Goal: Transaction & Acquisition: Purchase product/service

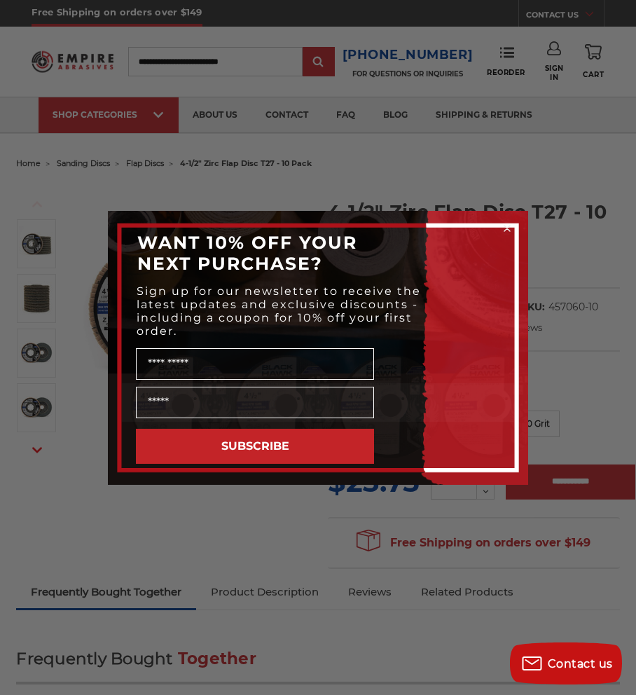
click at [50, 197] on div "Close dialog WANT 10% OFF YOUR NEXT PURCHASE? Sign up for our newsletter to rec…" at bounding box center [318, 347] width 636 height 695
click at [507, 228] on icon "Close dialog" at bounding box center [508, 229] width 6 height 6
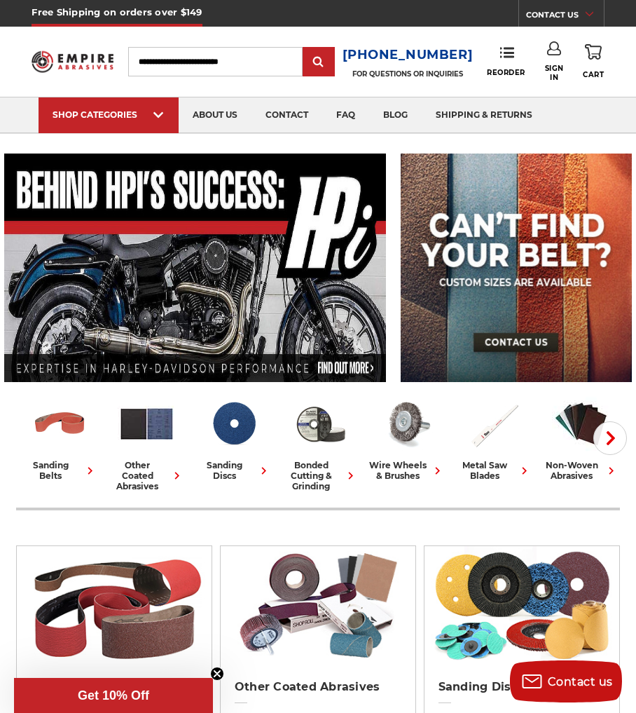
click at [158, 61] on input "Search" at bounding box center [215, 61] width 175 height 29
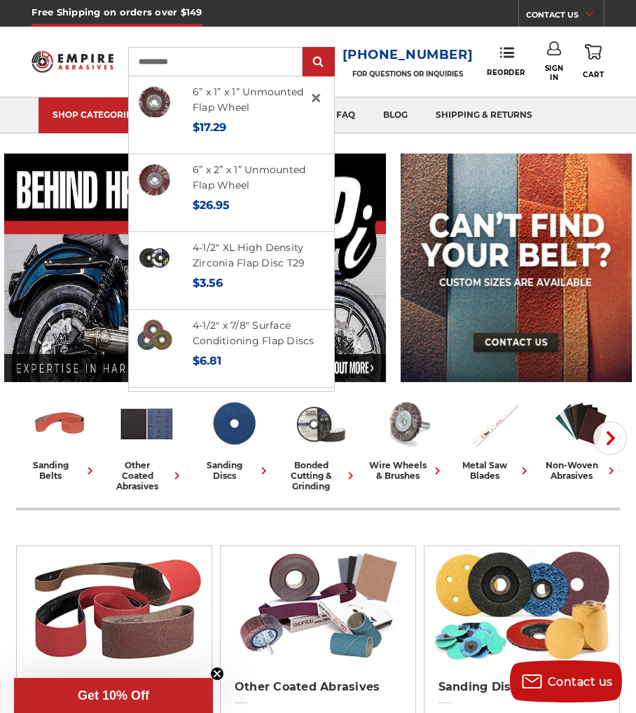
type input "**********"
click at [332, 62] on input "submit" at bounding box center [319, 62] width 28 height 28
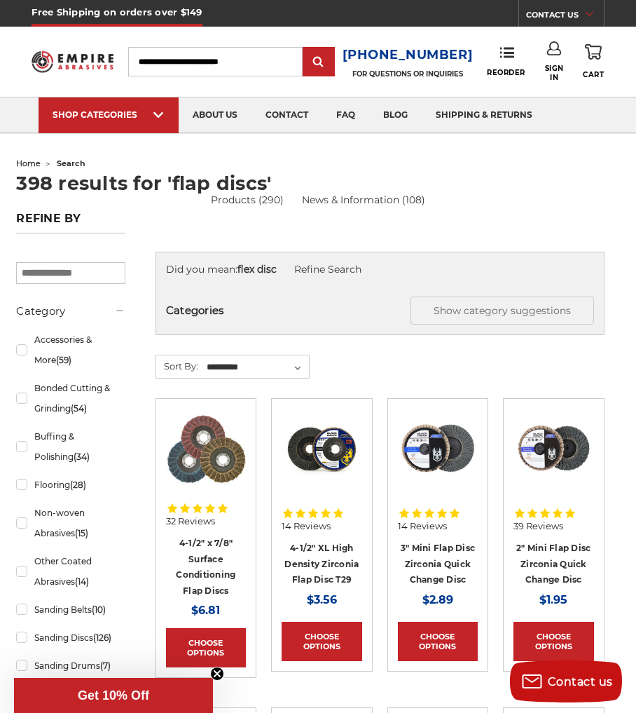
scroll to position [105, 0]
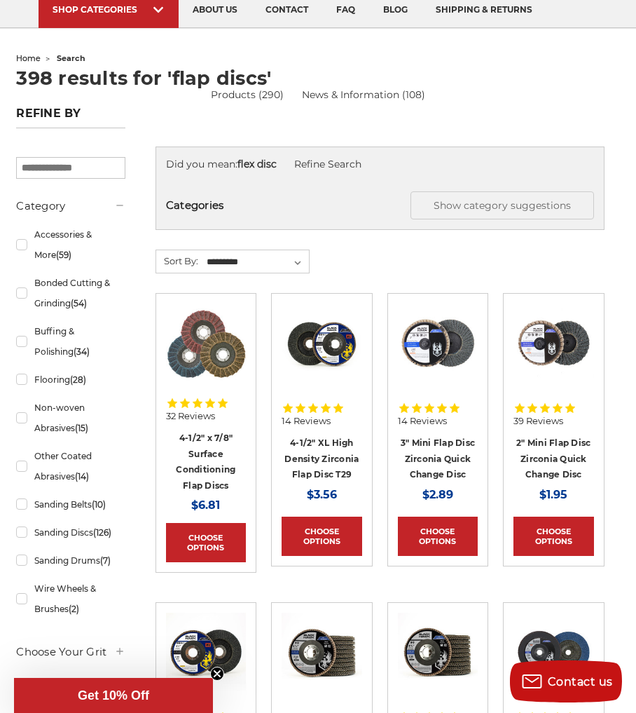
click at [205, 361] on img at bounding box center [206, 345] width 80 height 78
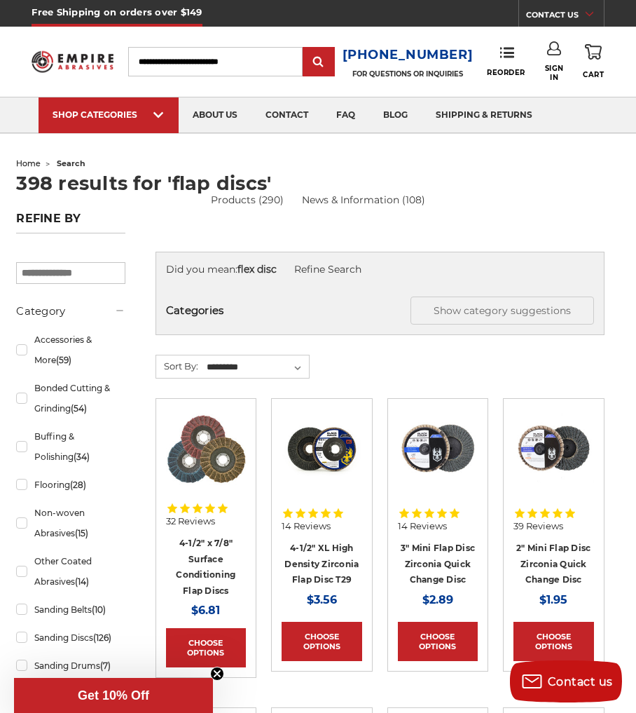
click at [322, 467] on img at bounding box center [322, 449] width 80 height 80
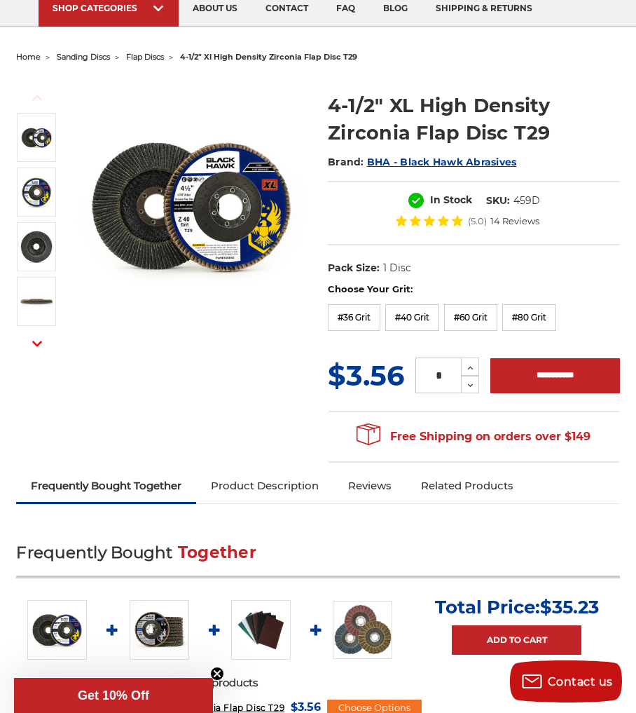
scroll to position [228, 0]
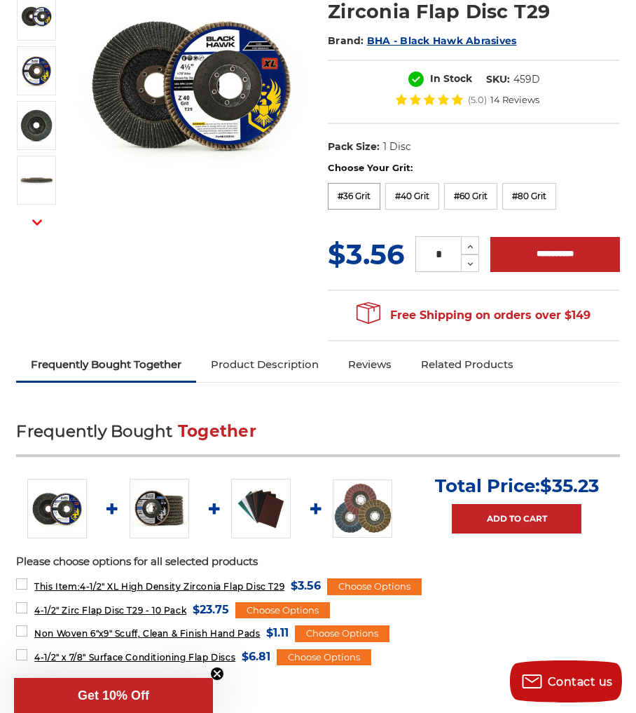
click at [359, 193] on label "#36 Grit" at bounding box center [354, 196] width 53 height 27
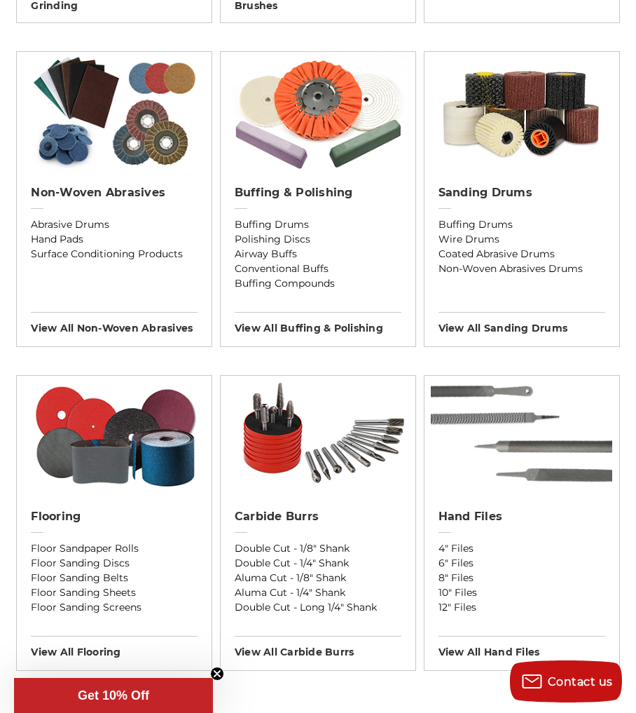
scroll to position [1465, 0]
